Goal: Information Seeking & Learning: Learn about a topic

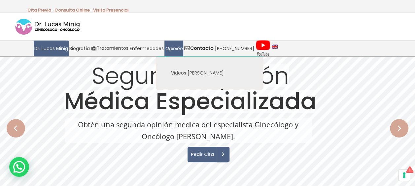
click at [174, 50] on span "Opinión" at bounding box center [173, 49] width 17 height 8
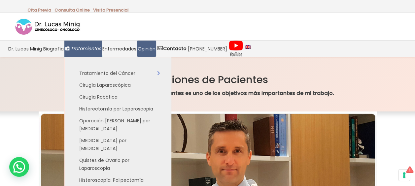
click at [90, 48] on span "Tratamientos" at bounding box center [86, 49] width 30 height 8
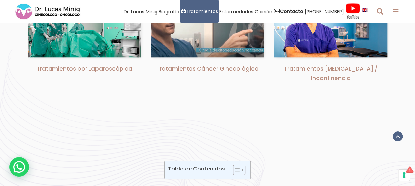
scroll to position [264, 0]
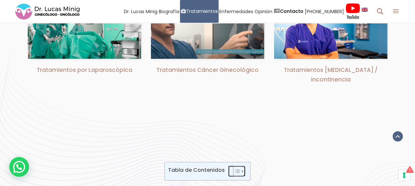
click at [238, 170] on icon "Toggle Table of Content" at bounding box center [237, 171] width 4 height 3
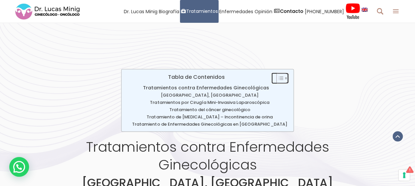
scroll to position [363, 0]
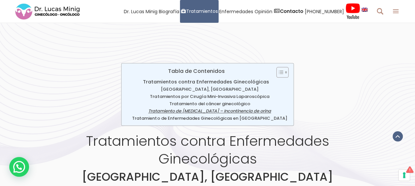
click at [201, 108] on link "Tratamiento de Prolapso Genital – Incontinencia de orina" at bounding box center [209, 111] width 123 height 7
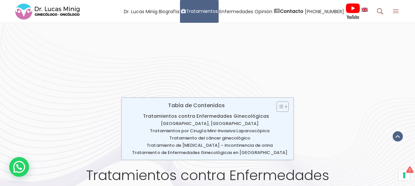
scroll to position [330, 0]
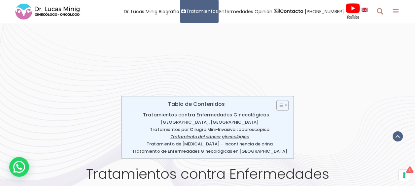
click at [198, 134] on link "Tratamiento del cáncer ginecológico" at bounding box center [209, 137] width 79 height 7
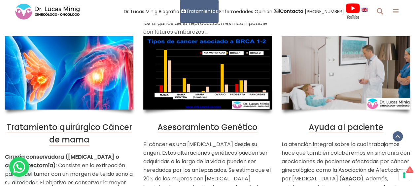
scroll to position [1551, 0]
